Goal: Ask a question

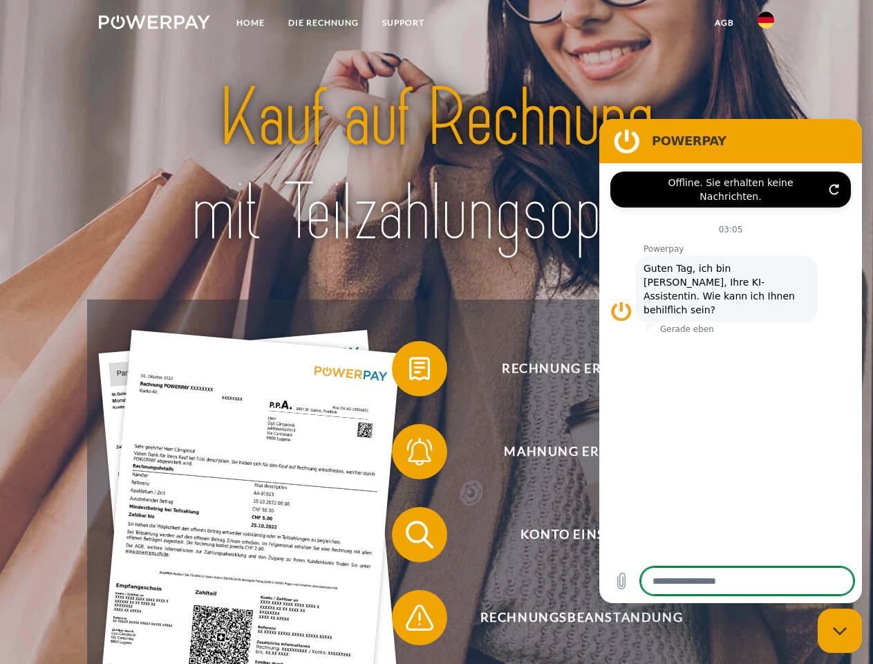
click at [154, 24] on img at bounding box center [154, 22] width 111 height 14
click at [766, 24] on img at bounding box center [766, 20] width 17 height 17
click at [724, 23] on link "agb" at bounding box center [724, 22] width 43 height 25
click at [409, 371] on span at bounding box center [398, 368] width 69 height 69
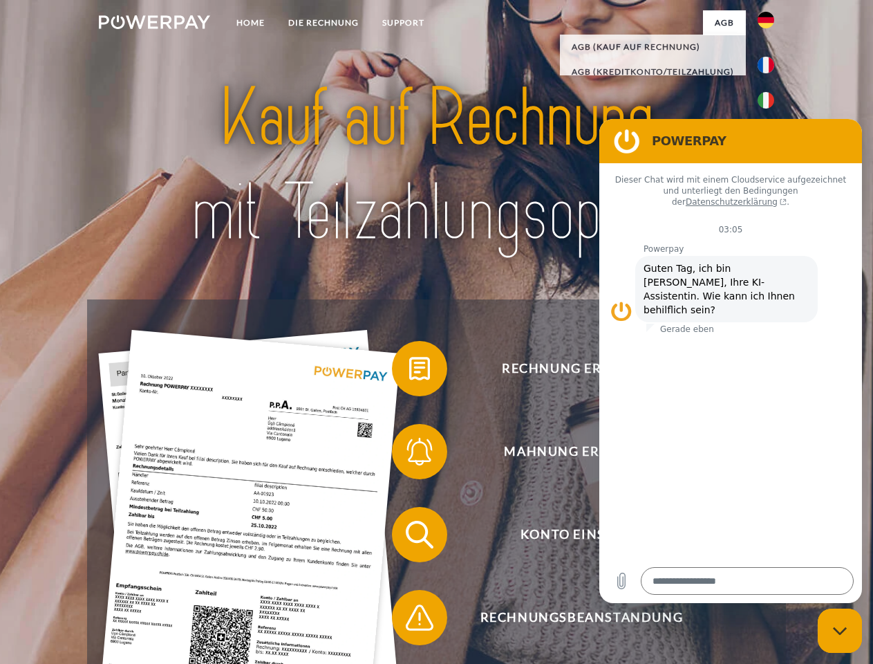
click at [409, 454] on span at bounding box center [398, 451] width 69 height 69
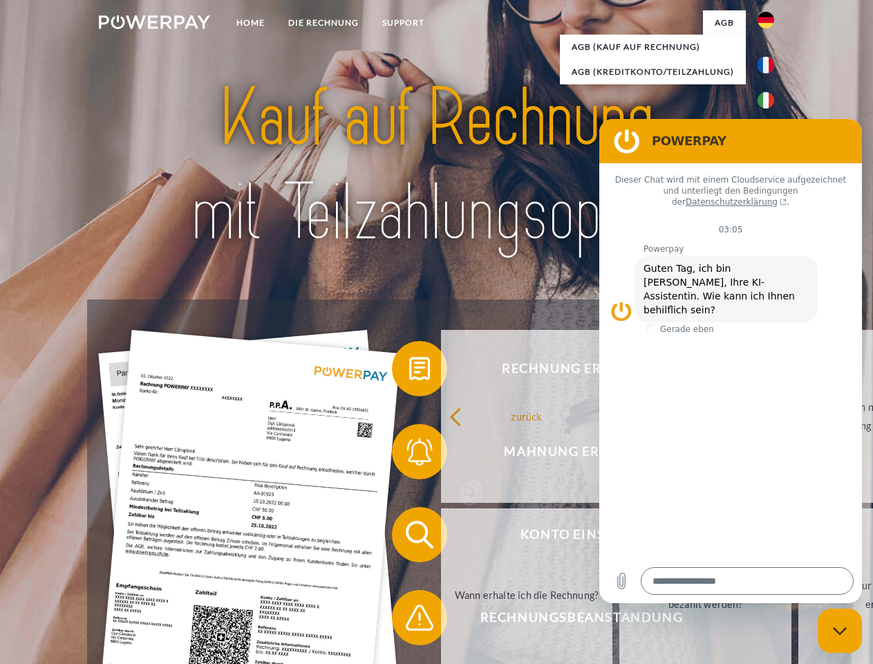
click at [619, 537] on link "Bis wann muss die Rechnung bezahlt werden?" at bounding box center [705, 594] width 172 height 173
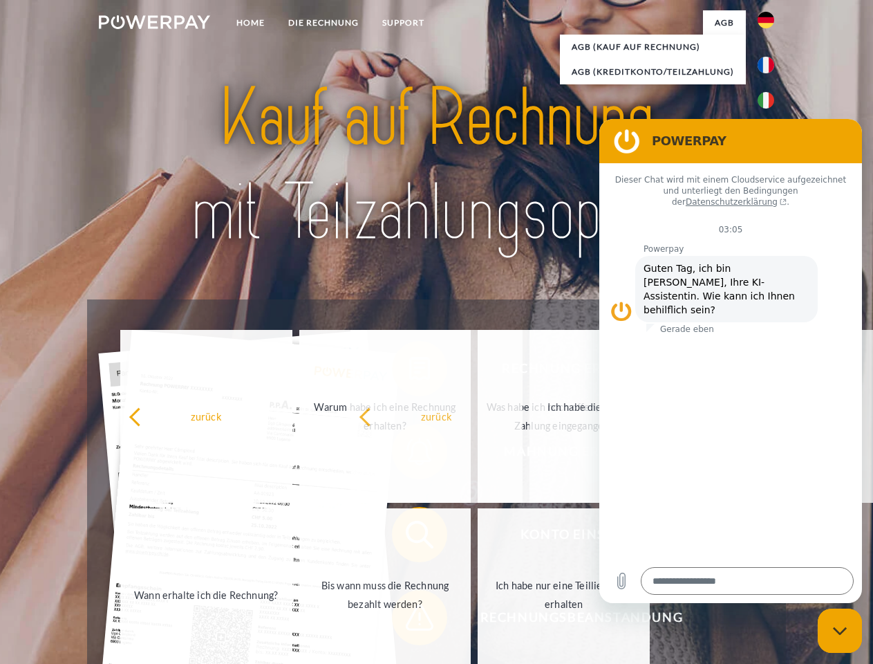
click at [409, 620] on span at bounding box center [398, 617] width 69 height 69
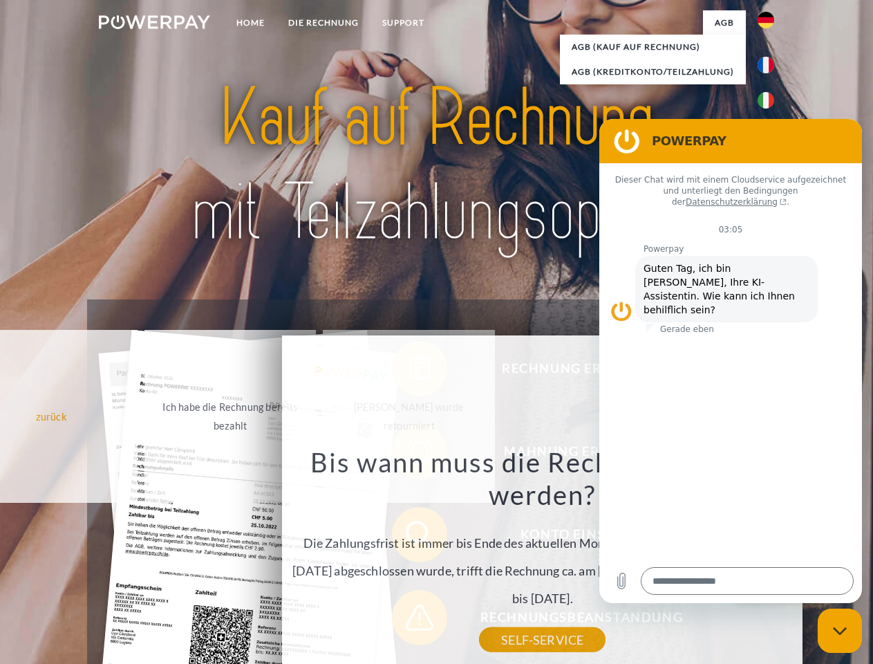
click at [840, 631] on icon "Messaging-Fenster schließen" at bounding box center [840, 630] width 15 height 9
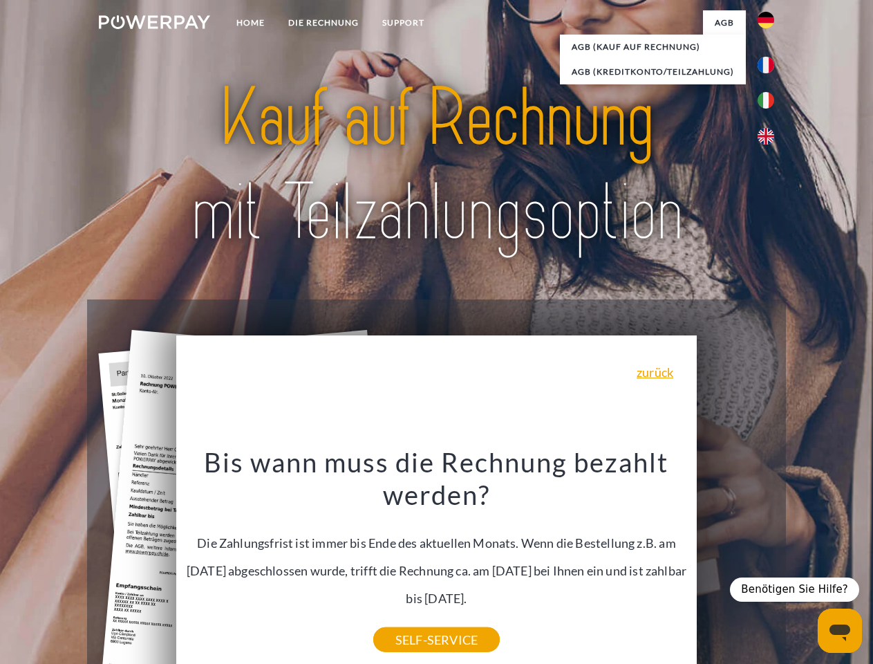
type textarea "*"
